Goal: Task Accomplishment & Management: Use online tool/utility

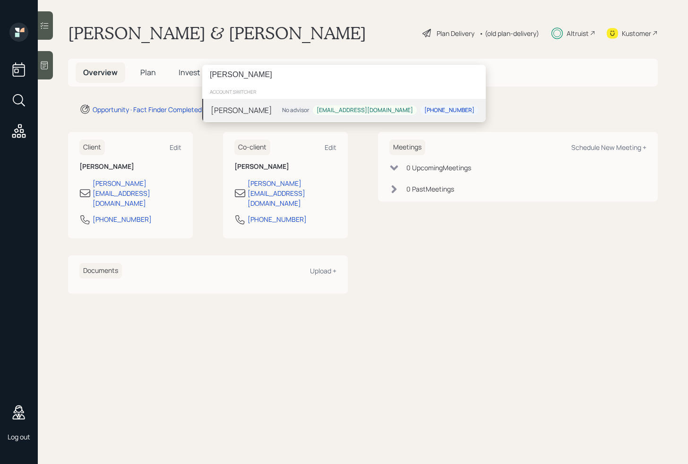
type input "[PERSON_NAME]"
click at [274, 108] on div "[PERSON_NAME] No advisor [EMAIL_ADDRESS][DOMAIN_NAME] [PHONE_NUMBER]" at bounding box center [344, 110] width 284 height 23
